Goal: Obtain resource: Download file/media

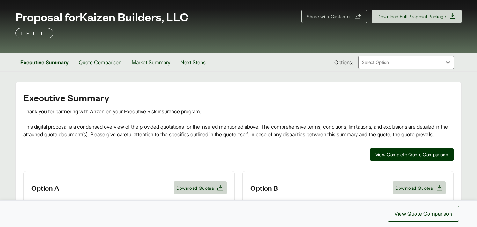
scroll to position [31, 0]
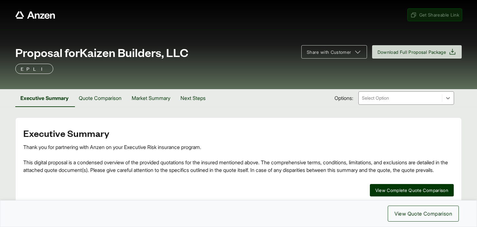
click at [436, 15] on span "Get Shareable Link" at bounding box center [435, 14] width 49 height 7
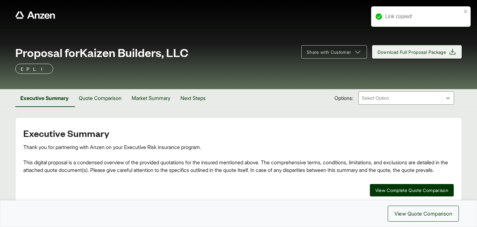
click at [411, 53] on span "Download Full Proposal Package" at bounding box center [412, 52] width 69 height 7
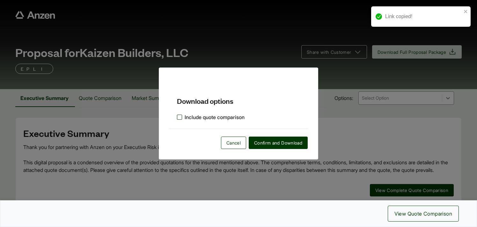
click at [179, 119] on label "Include quote comparison" at bounding box center [211, 118] width 68 height 8
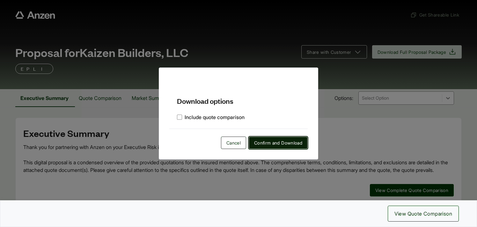
click at [265, 143] on span "Confirm and Download" at bounding box center [278, 143] width 48 height 7
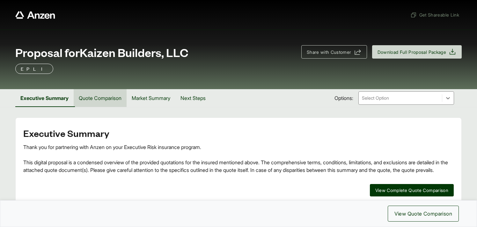
click at [108, 102] on button "Quote Comparison" at bounding box center [100, 98] width 53 height 18
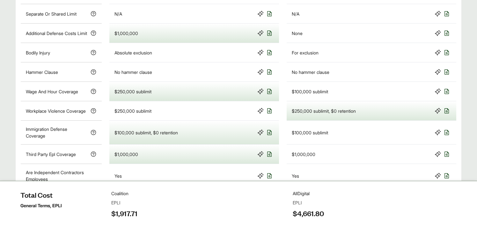
scroll to position [377, 0]
